Goal: Find contact information: Find contact information

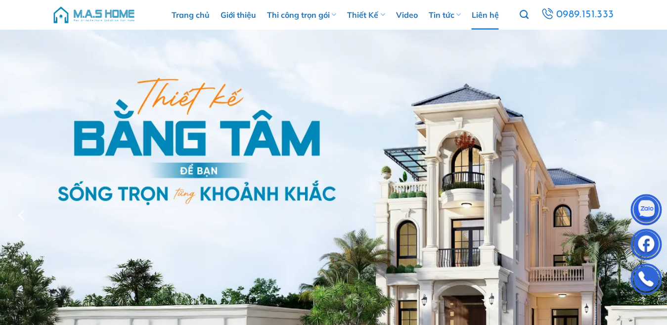
click at [484, 10] on link "Liên hệ" at bounding box center [485, 15] width 27 height 30
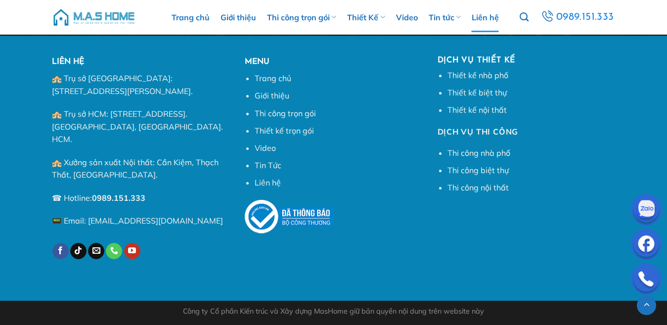
scroll to position [1472, 0]
click at [263, 177] on link "Liên hệ" at bounding box center [268, 182] width 26 height 10
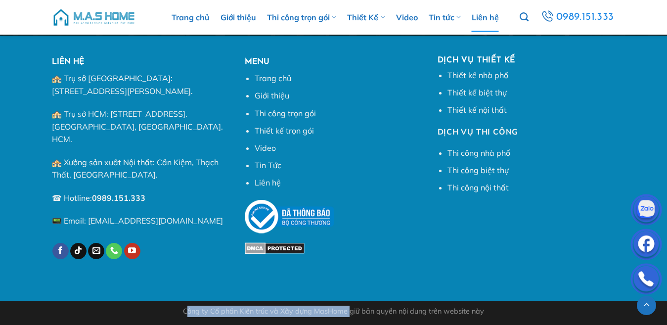
drag, startPoint x: 139, startPoint y: 310, endPoint x: 351, endPoint y: 317, distance: 212.2
click at [351, 317] on div "Công ty Cổ phần Kiến trúc và Xây dựng MasHome giữ bản quyền nội dung trên websi…" at bounding box center [334, 311] width 564 height 11
copy div "Công ty Cổ phần Kiến trúc và Xây dựng MasHome"
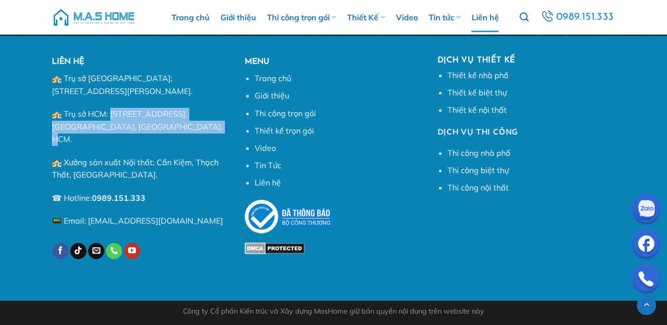
drag, startPoint x: 121, startPoint y: 123, endPoint x: 135, endPoint y: 158, distance: 37.5
click at [135, 146] on p "🏤 Trụ sở HCM: [STREET_ADDRESS]. [GEOGRAPHIC_DATA], [GEOGRAPHIC_DATA]. HCM." at bounding box center [141, 127] width 178 height 38
copy p "ố [STREET_ADDRESS]. [GEOGRAPHIC_DATA], [GEOGRAPHIC_DATA]. HCM."
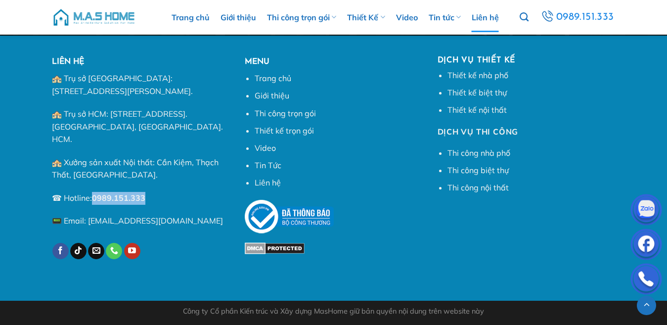
drag, startPoint x: 100, startPoint y: 224, endPoint x: 175, endPoint y: 222, distance: 74.7
click at [175, 205] on p "☎ Hotline: 0989.151.333" at bounding box center [141, 198] width 178 height 13
copy p "0989.151.333"
click at [199, 205] on p "☎ Hotline: 0989.151.333" at bounding box center [141, 198] width 178 height 13
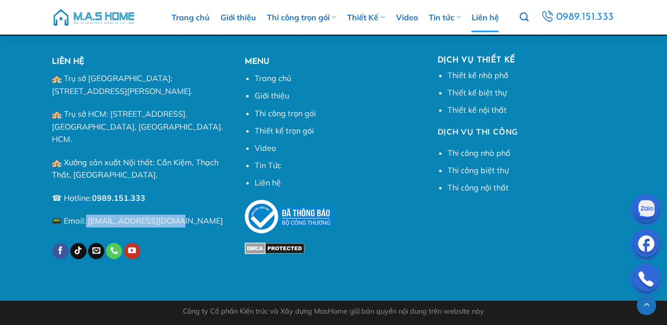
drag, startPoint x: 93, startPoint y: 256, endPoint x: 227, endPoint y: 257, distance: 133.5
click at [227, 227] on p "📟 Email: [EMAIL_ADDRESS][DOMAIN_NAME]" at bounding box center [141, 221] width 178 height 13
copy p "[EMAIL_ADDRESS][DOMAIN_NAME]"
click at [260, 189] on ul "Trang chủ Giới thiệu Thi công trọn gói Thiết kế trọn gói Video Tin Tức Liên hệ" at bounding box center [334, 130] width 178 height 117
